Goal: Find specific page/section: Find specific page/section

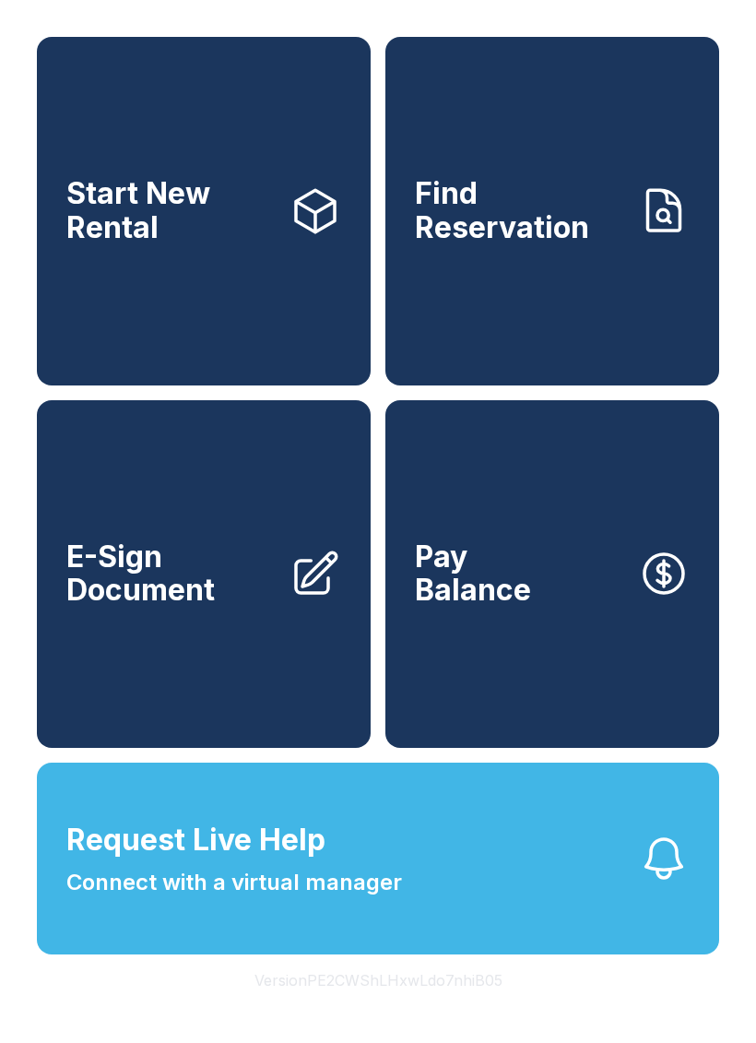
click at [473, 1006] on button "Version PE2CWShLHxwLdo7nhiB05" at bounding box center [379, 981] width 278 height 52
click at [472, 1006] on button "Version PE2CWShLHxwLdo7nhiB05" at bounding box center [379, 981] width 278 height 52
click at [477, 1006] on button "Version PE2CWShLHxwLdo7nhiB05" at bounding box center [379, 981] width 278 height 52
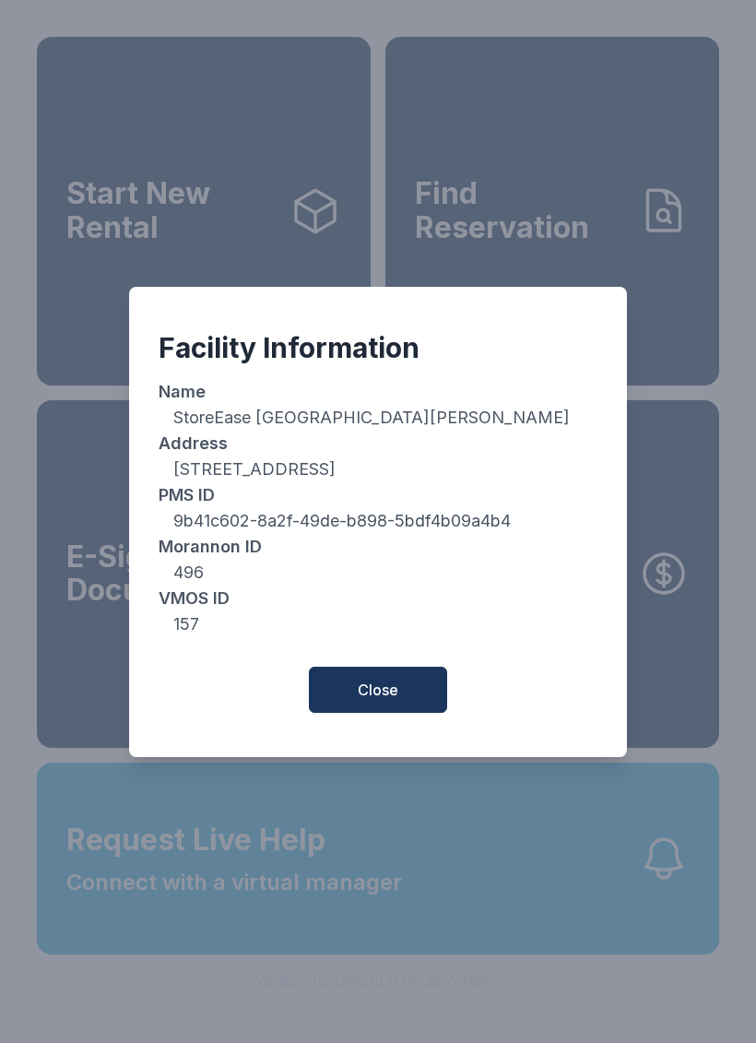
click at [477, 1019] on div "Facility Information Name StoreEase [GEOGRAPHIC_DATA][PERSON_NAME] Address [STR…" at bounding box center [378, 521] width 756 height 1043
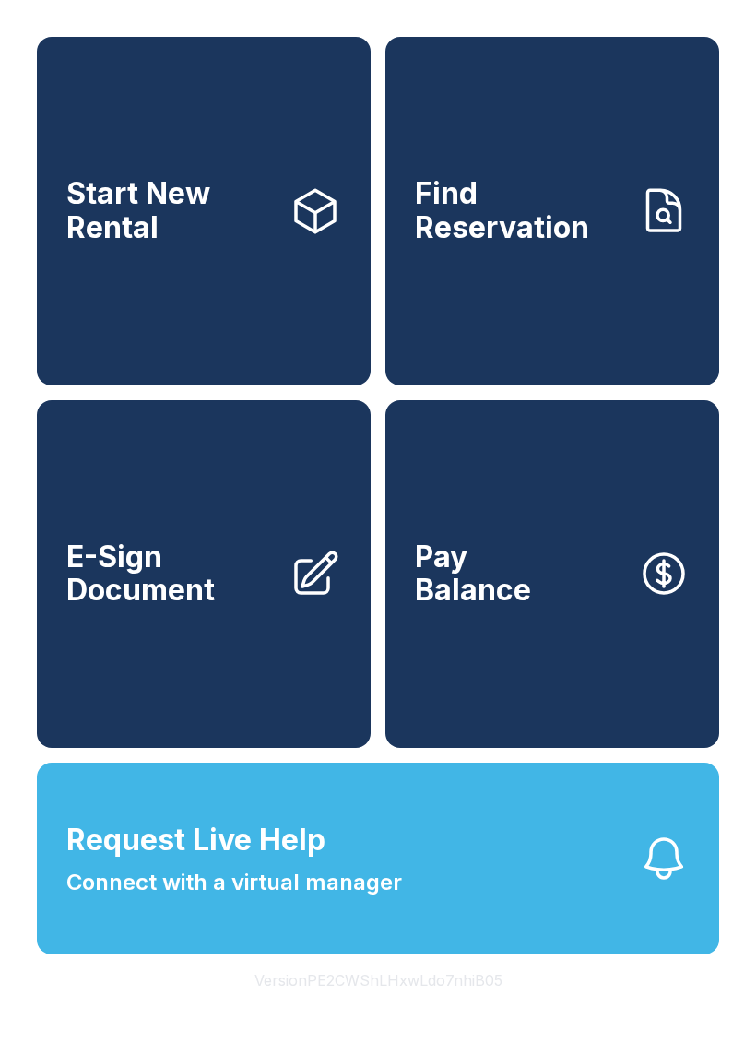
click at [476, 1006] on button "Version PE2CWShLHxwLdo7nhiB05" at bounding box center [379, 981] width 278 height 52
click at [475, 1006] on button "Version PE2CWShLHxwLdo7nhiB05" at bounding box center [379, 981] width 278 height 52
click at [478, 1006] on button "Version PE2CWShLHxwLdo7nhiB05" at bounding box center [379, 981] width 278 height 52
click at [482, 1006] on button "Version PE2CWShLHxwLdo7nhiB05" at bounding box center [379, 981] width 278 height 52
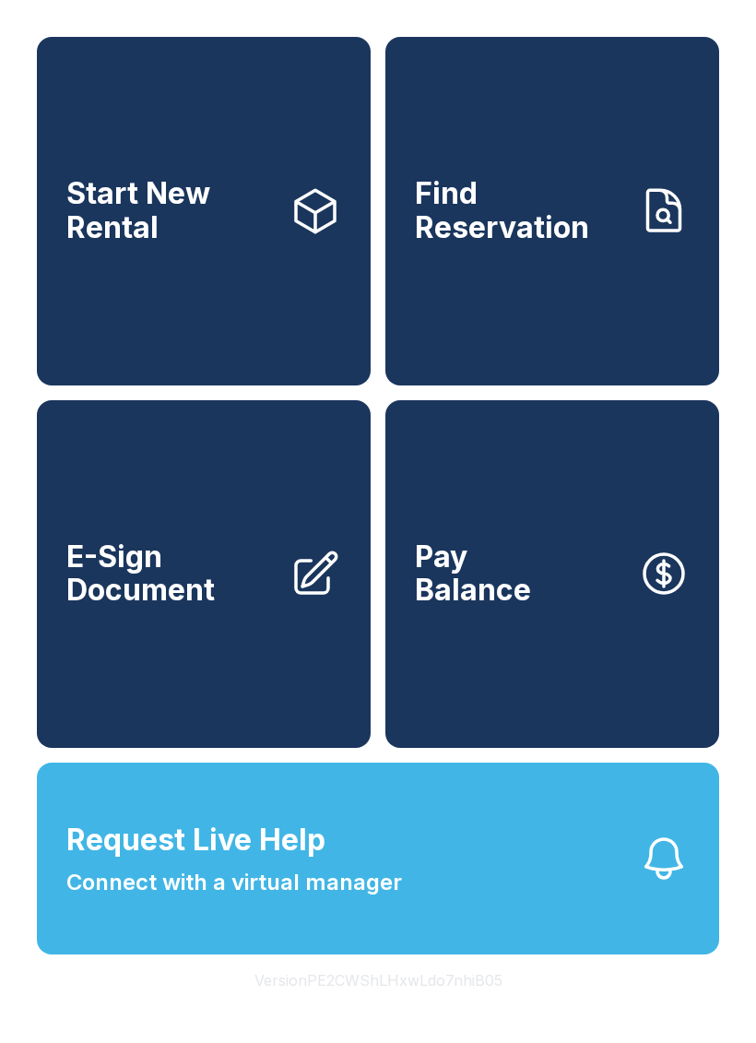
click at [482, 1006] on button "Version PE2CWShLHxwLdo7nhiB05" at bounding box center [379, 981] width 278 height 52
click at [485, 1006] on button "Version PE2CWShLHxwLdo7nhiB05" at bounding box center [379, 981] width 278 height 52
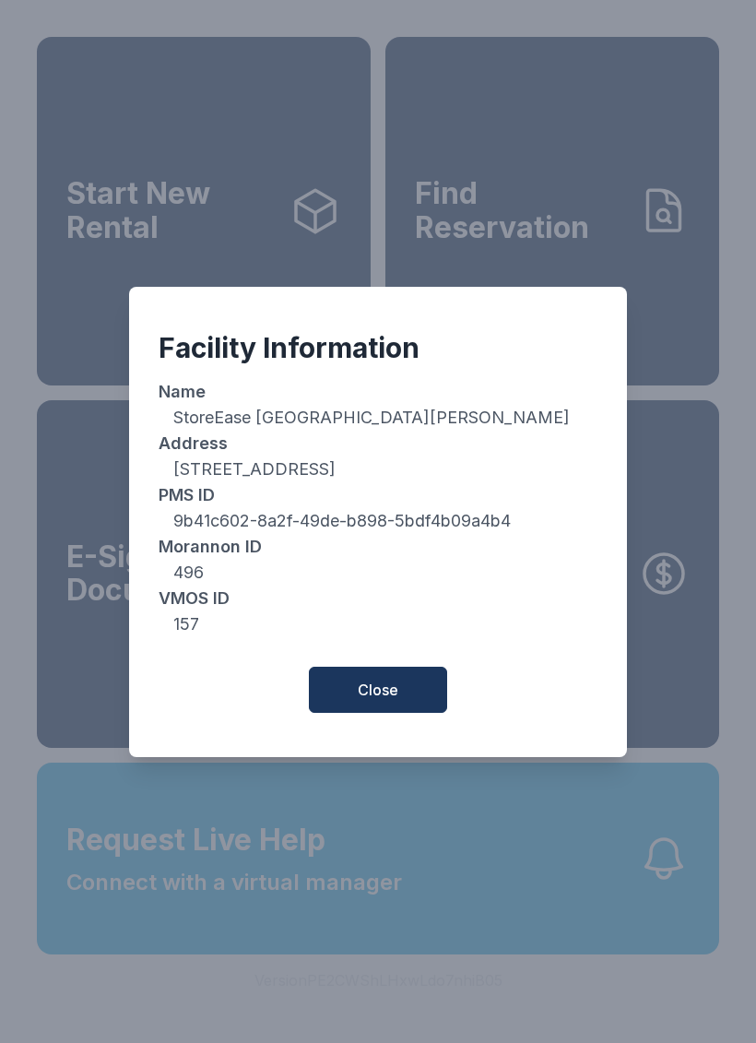
click at [429, 699] on button "Close" at bounding box center [378, 690] width 138 height 46
